Goal: Navigation & Orientation: Find specific page/section

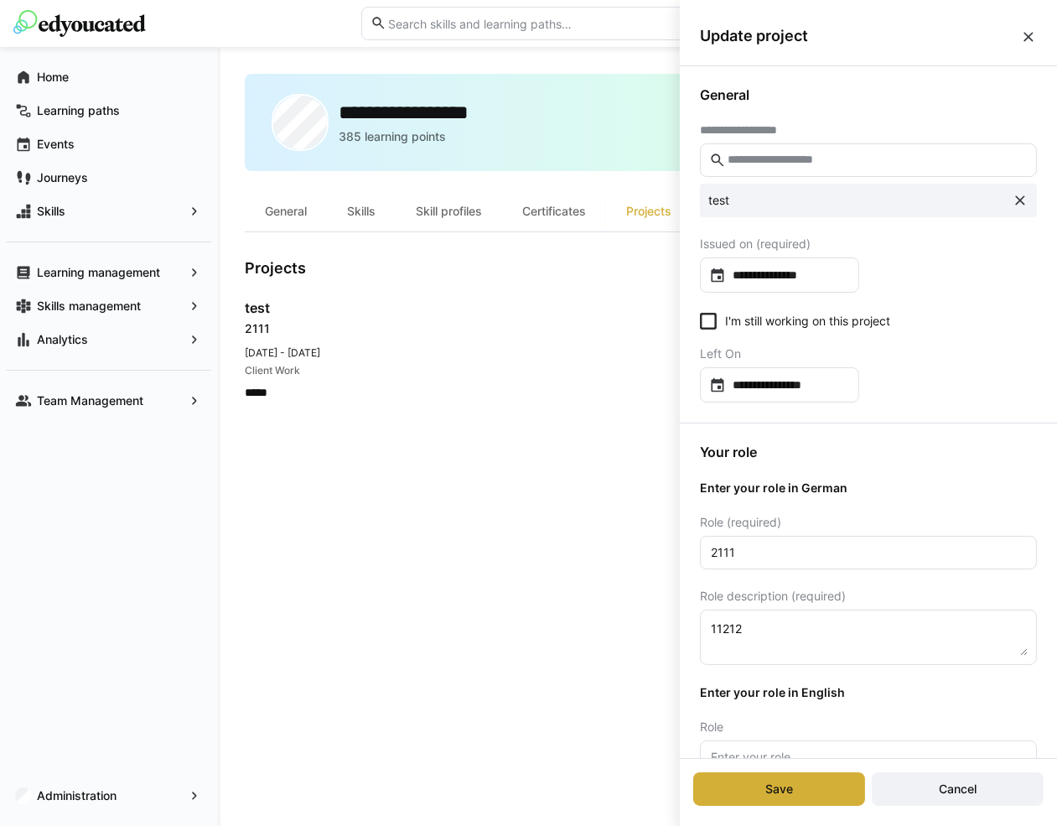
click at [1027, 28] on span at bounding box center [1029, 36] width 17 height 18
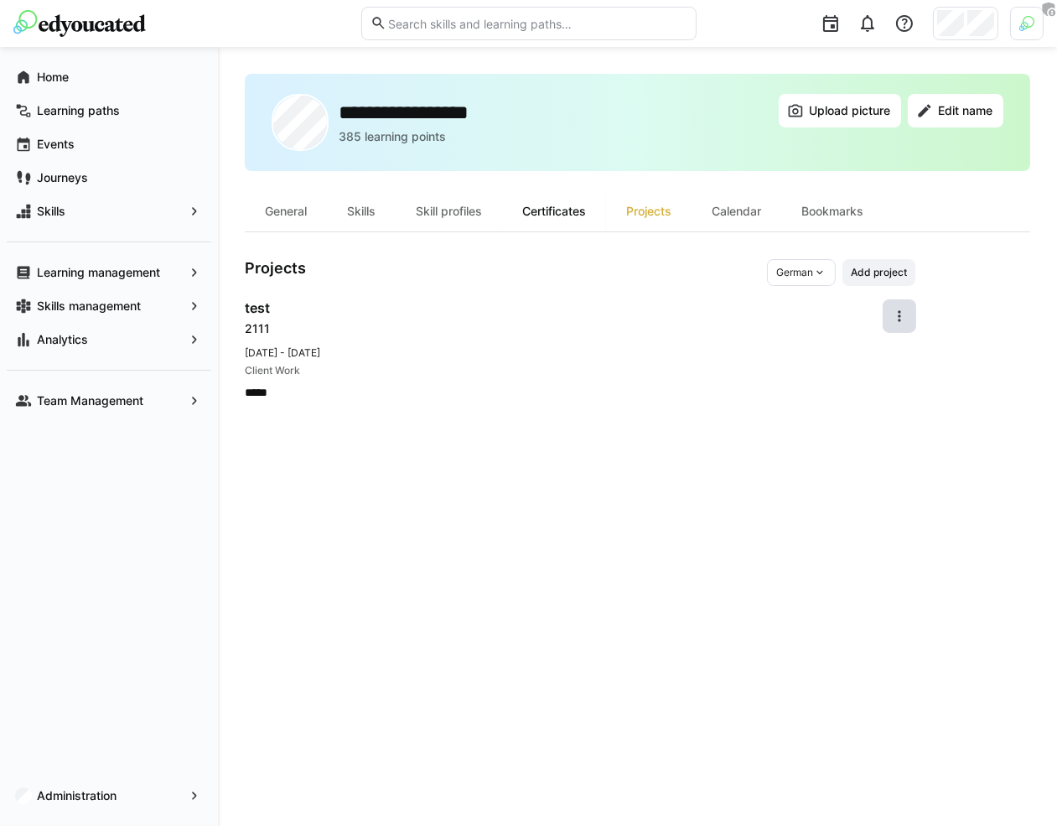
click at [569, 205] on div "Certificates" at bounding box center [554, 211] width 104 height 40
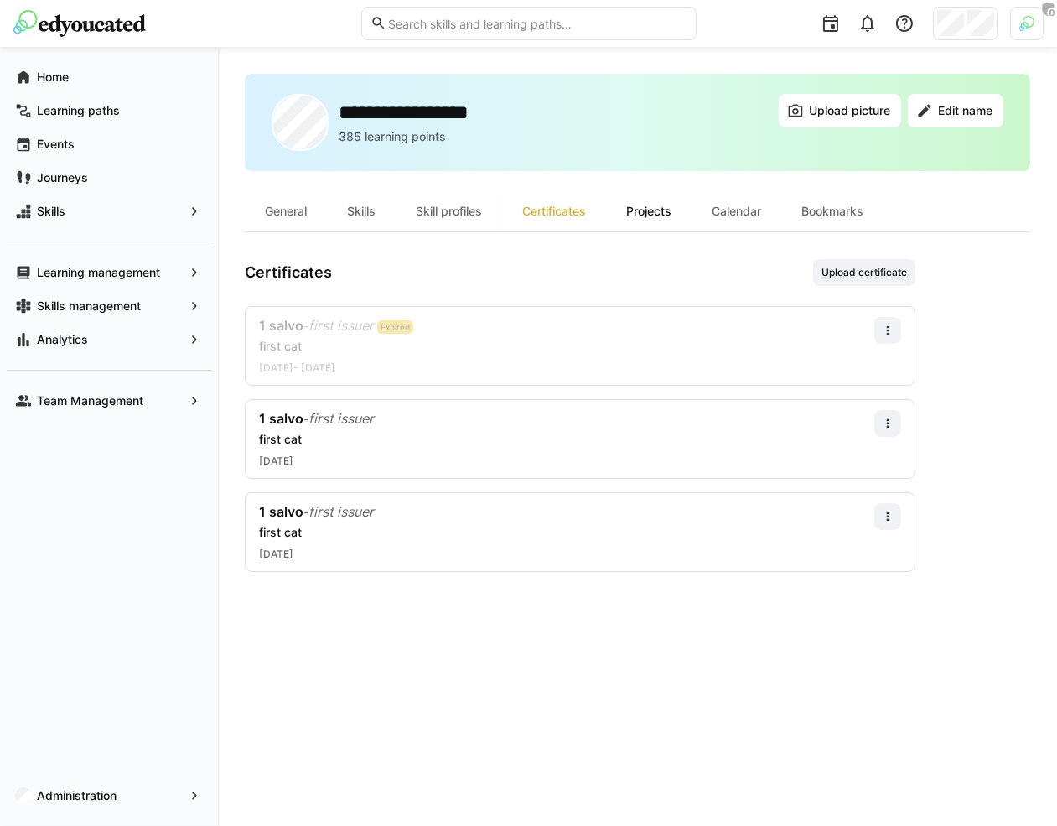
click at [647, 204] on div "Projects" at bounding box center [649, 211] width 86 height 40
